Goal: Obtain resource: Obtain resource

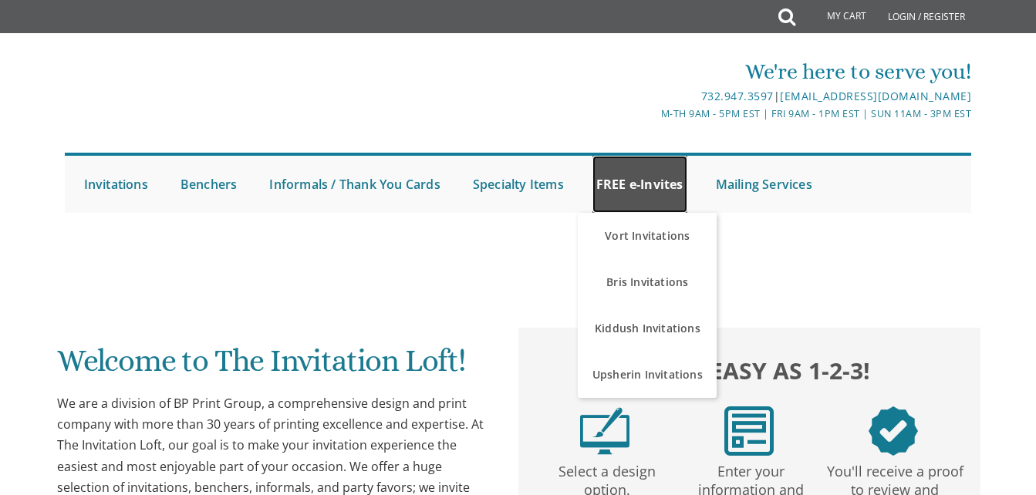
click at [639, 188] on link "FREE e-Invites" at bounding box center [640, 184] width 95 height 57
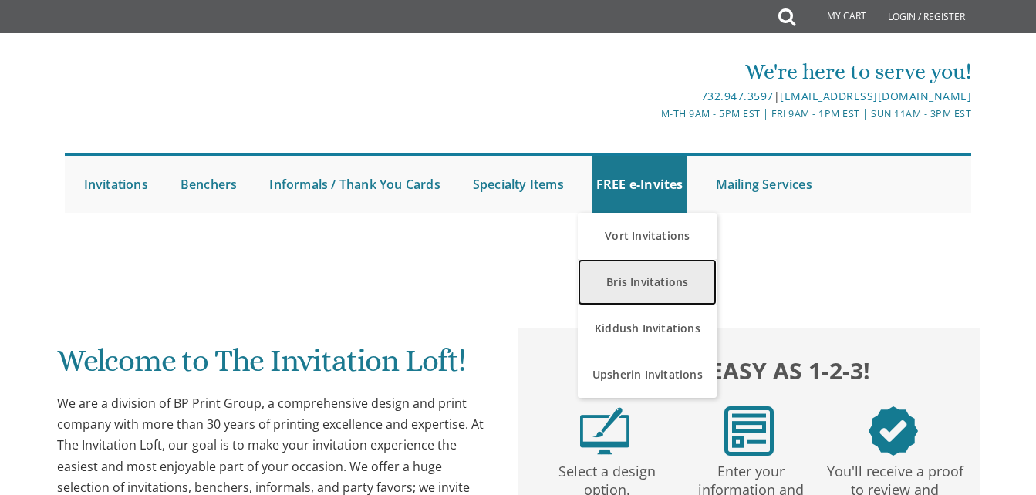
click at [667, 276] on link "Bris Invitations" at bounding box center [647, 282] width 139 height 46
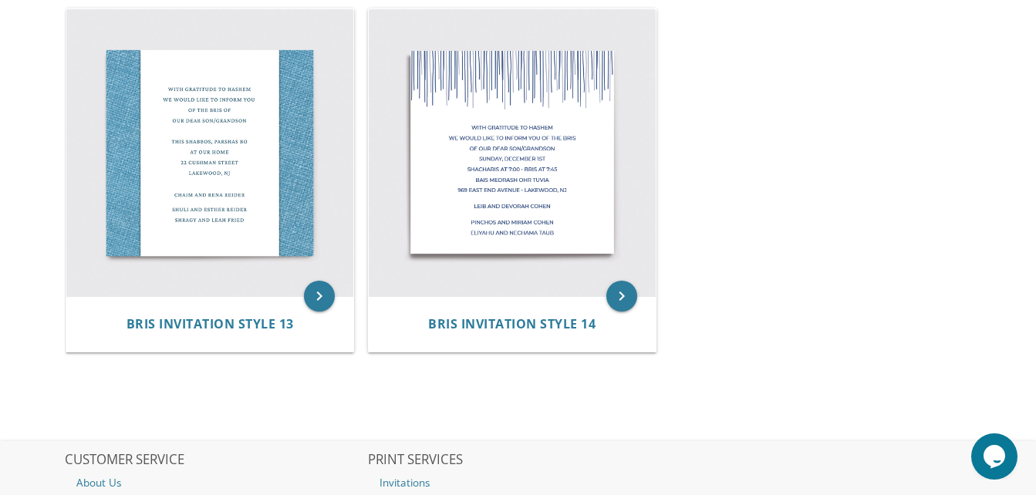
scroll to position [1762, 0]
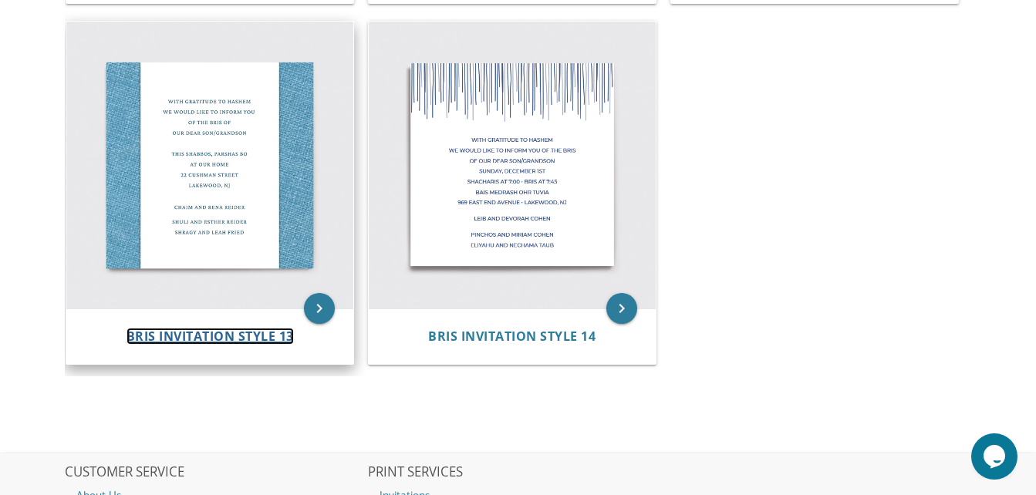
click at [185, 338] on span "Bris Invitation Style 13" at bounding box center [210, 336] width 167 height 17
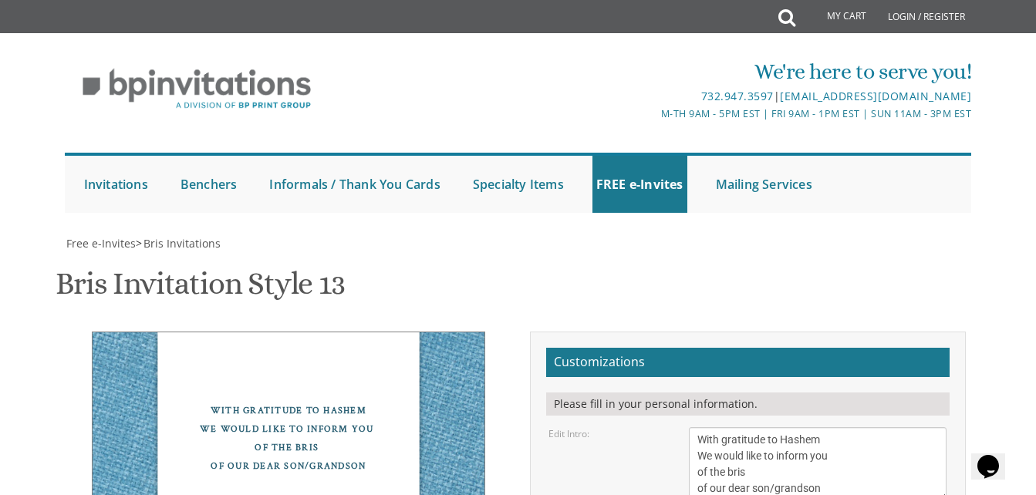
scroll to position [233, 0]
click at [804, 428] on textarea "With gratitude to Hashem We would like to inform you of the bris of our dear so…" at bounding box center [818, 465] width 258 height 74
drag, startPoint x: 749, startPoint y: 242, endPoint x: 676, endPoint y: 242, distance: 72.5
click at [676, 428] on div "Edit Intro: With gratitude to [PERSON_NAME] We would like to inform you of the …" at bounding box center [747, 465] width 421 height 74
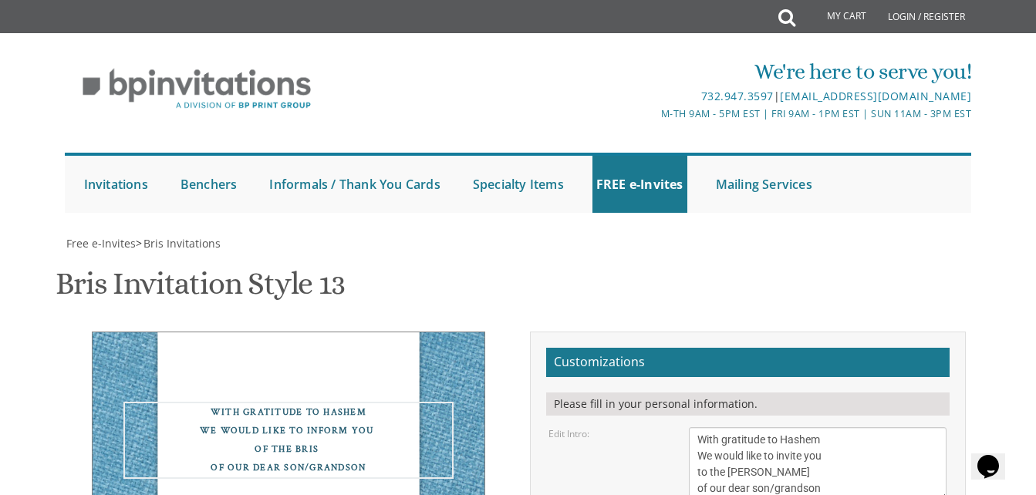
type textarea "With gratitude to Hashem We would like to invite you to the [PERSON_NAME] of ou…"
drag, startPoint x: 742, startPoint y: 299, endPoint x: 822, endPoint y: 296, distance: 79.5
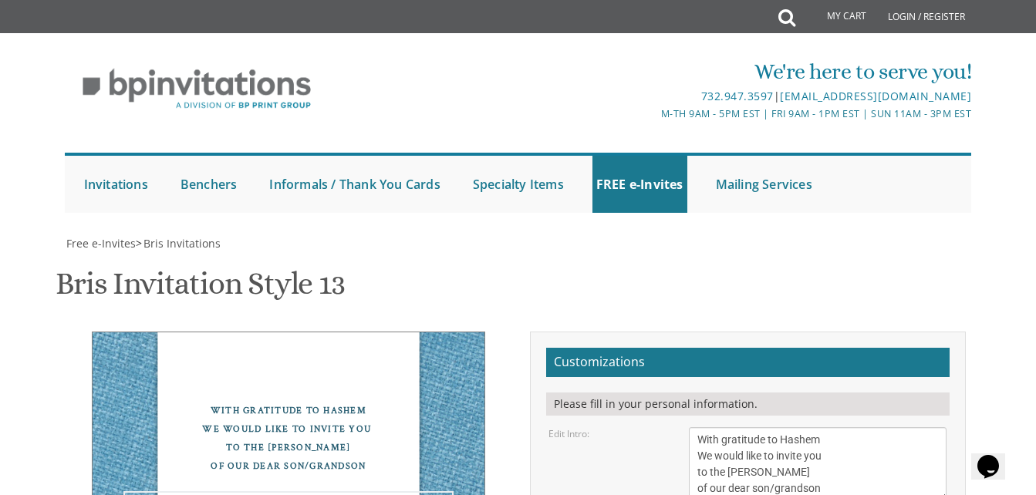
drag, startPoint x: 786, startPoint y: 333, endPoint x: 696, endPoint y: 316, distance: 91.1
type textarea "Shabbos [PERSON_NAME] in the sukkah at [STREET_ADDRESS][PERSON_NAME] [GEOGRAPHI…"
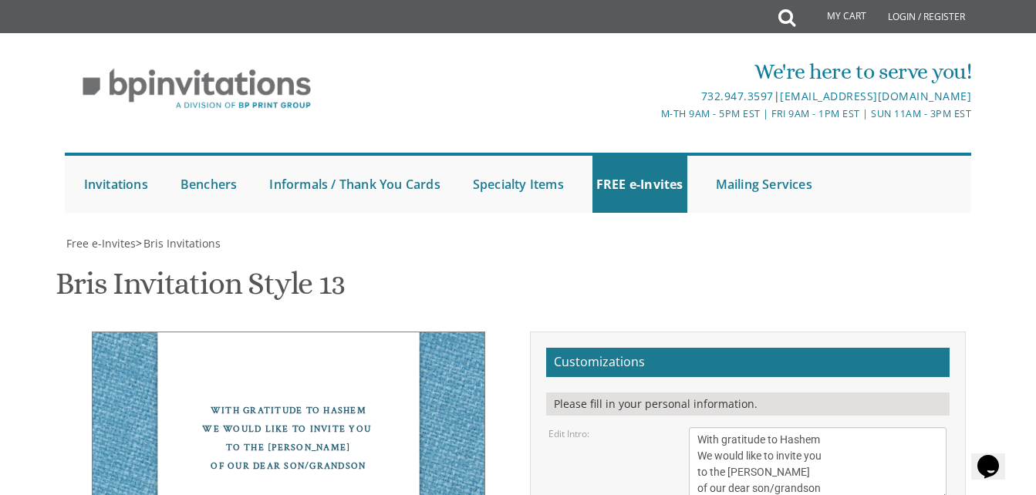
drag, startPoint x: 812, startPoint y: 197, endPoint x: 607, endPoint y: 203, distance: 204.6
type textarea "[PERSON_NAME] and [PERSON_NAME]"
drag, startPoint x: 809, startPoint y: 232, endPoint x: 681, endPoint y: 224, distance: 127.6
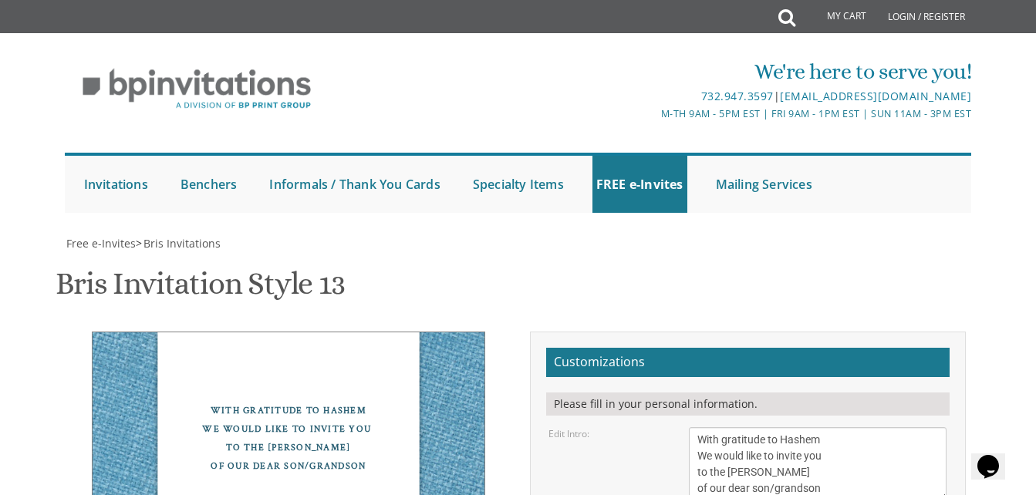
drag, startPoint x: 827, startPoint y: 242, endPoint x: 593, endPoint y: 248, distance: 234.7
type textarea "[PERSON_NAME] and [PERSON_NAME] and [PERSON_NAME]"
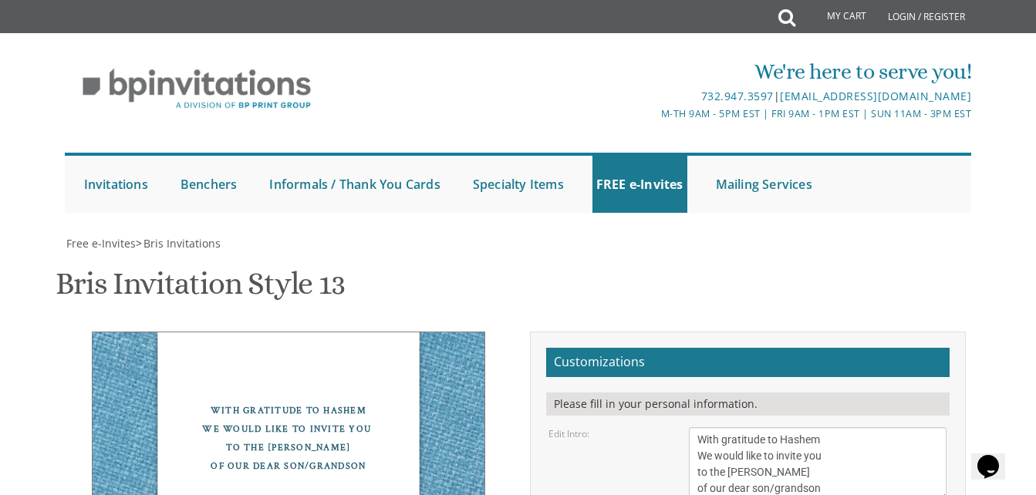
click at [733, 428] on textarea "With gratitude to Hashem We would like to inform you of the bris of our dear so…" at bounding box center [818, 465] width 258 height 74
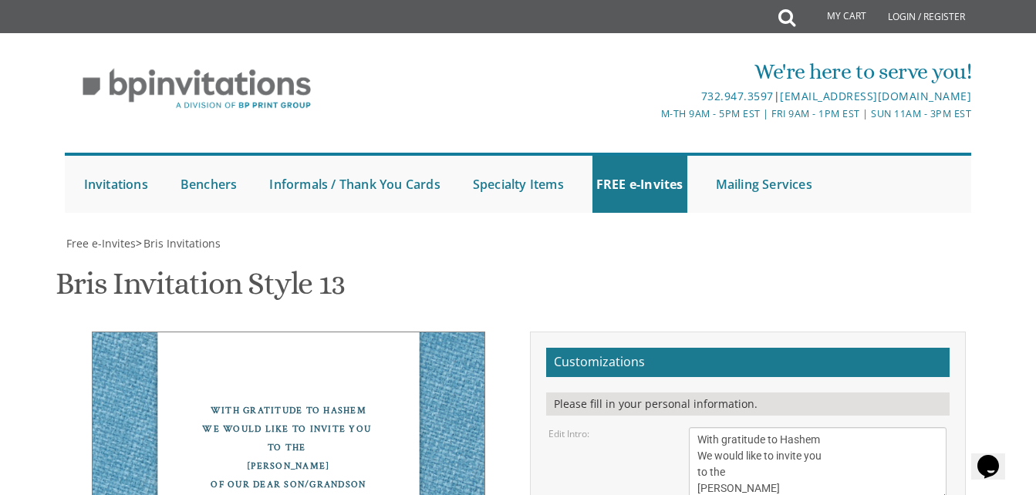
click at [698, 428] on textarea "With gratitude to Hashem We would like to inform you of the bris of our dear so…" at bounding box center [818, 465] width 258 height 74
type textarea "With gratitude to Hashem We would like to invite you to the [PERSON_NAME] of ou…"
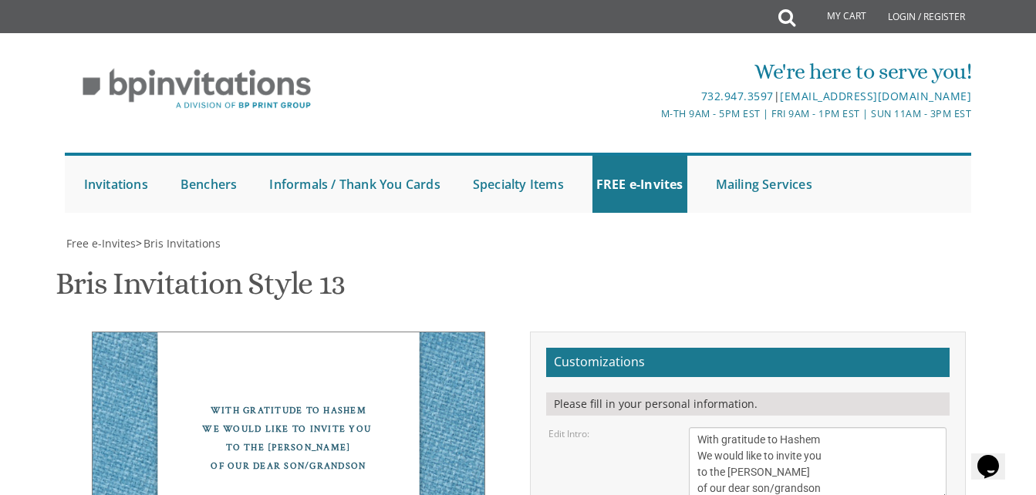
type input "[EMAIL_ADDRESS][DOMAIN_NAME]"
